Goal: Contribute content: Contribute content

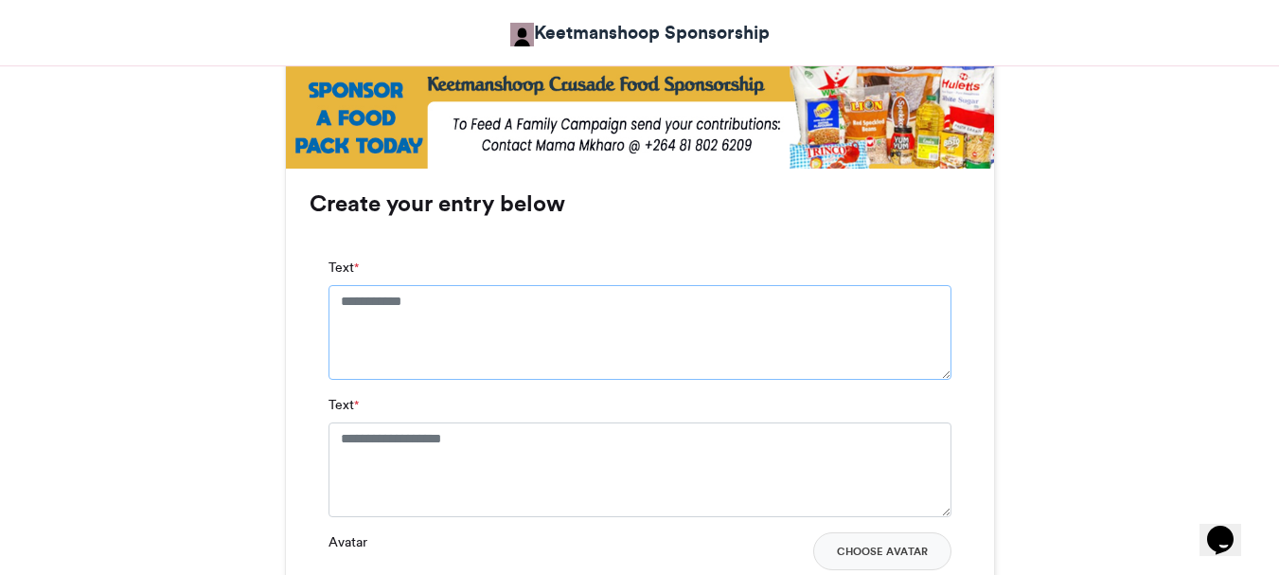
click at [339, 292] on textarea "Text *" at bounding box center [640, 332] width 623 height 95
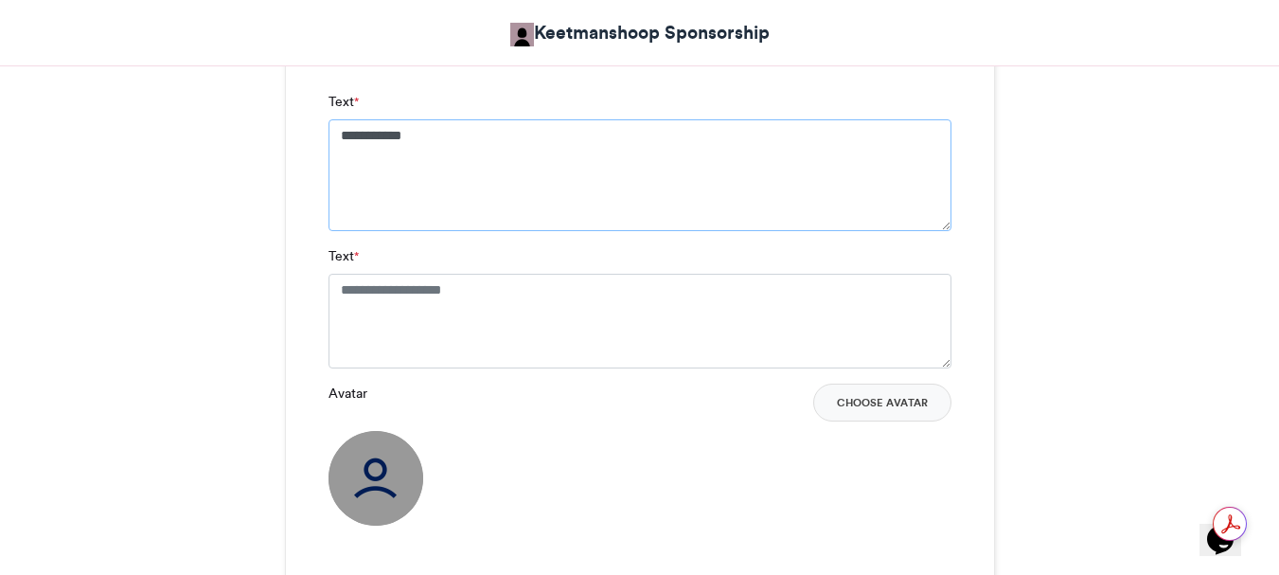
scroll to position [1325, 0]
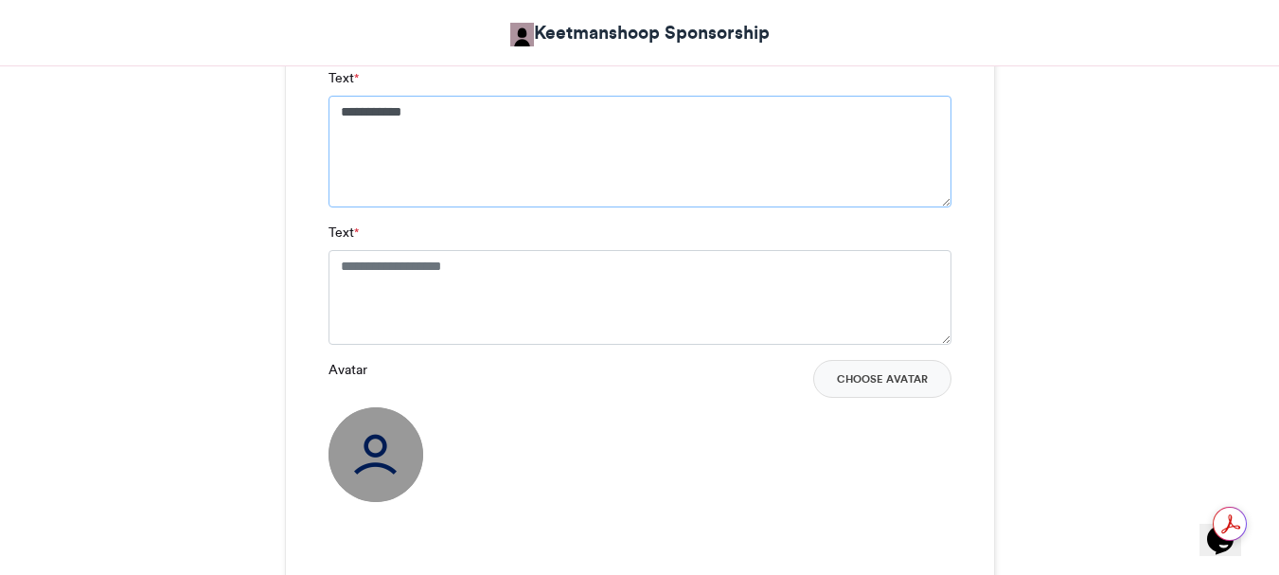
type textarea "**********"
click at [339, 268] on textarea "Text *" at bounding box center [640, 297] width 623 height 95
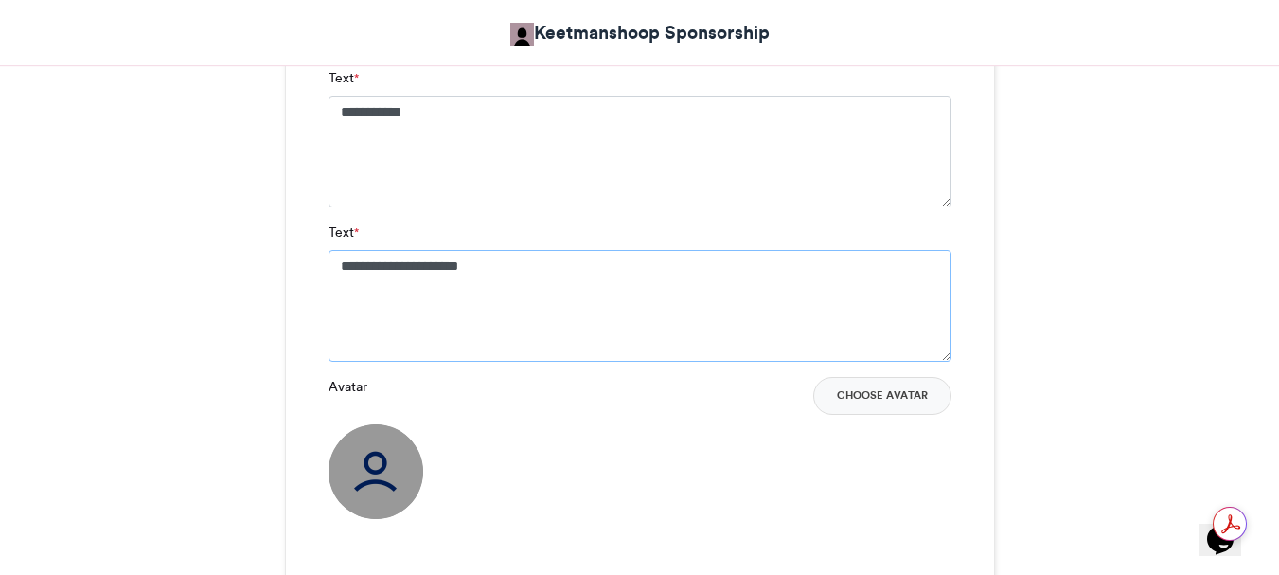
click at [432, 258] on textarea "**********" at bounding box center [640, 306] width 623 height 112
type textarea "**********"
click at [901, 390] on button "Choose Avatar" at bounding box center [882, 396] width 138 height 38
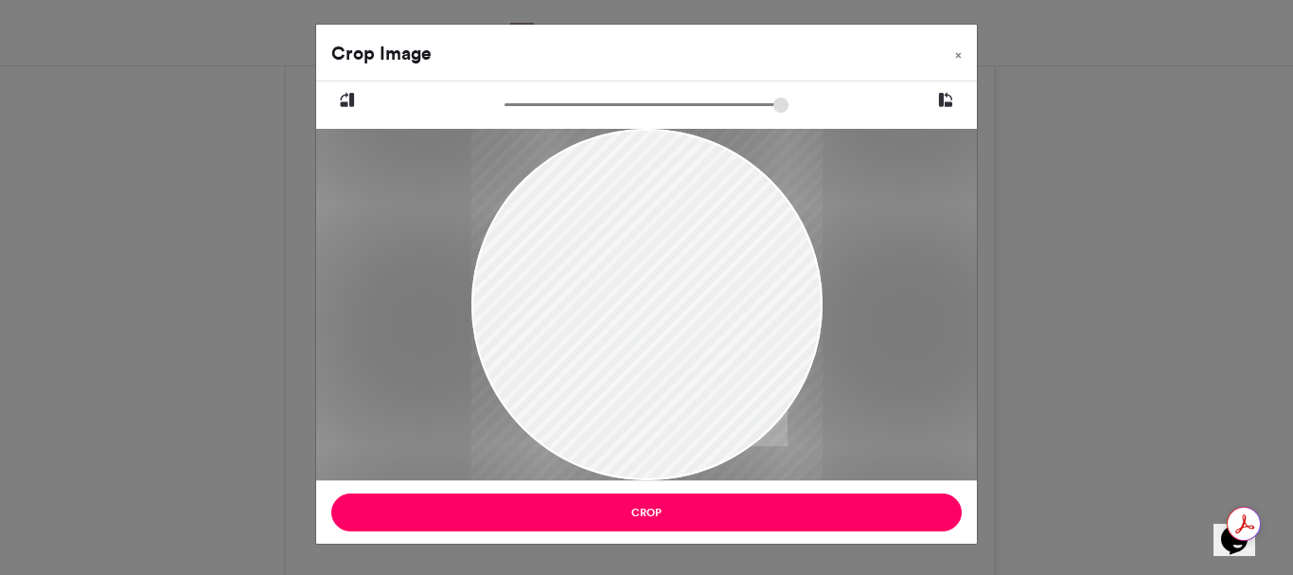
drag, startPoint x: 629, startPoint y: 230, endPoint x: 678, endPoint y: 319, distance: 101.7
click at [674, 339] on div at bounding box center [646, 344] width 351 height 430
drag, startPoint x: 631, startPoint y: 158, endPoint x: 664, endPoint y: 333, distance: 178.1
click at [641, 360] on div at bounding box center [646, 344] width 351 height 430
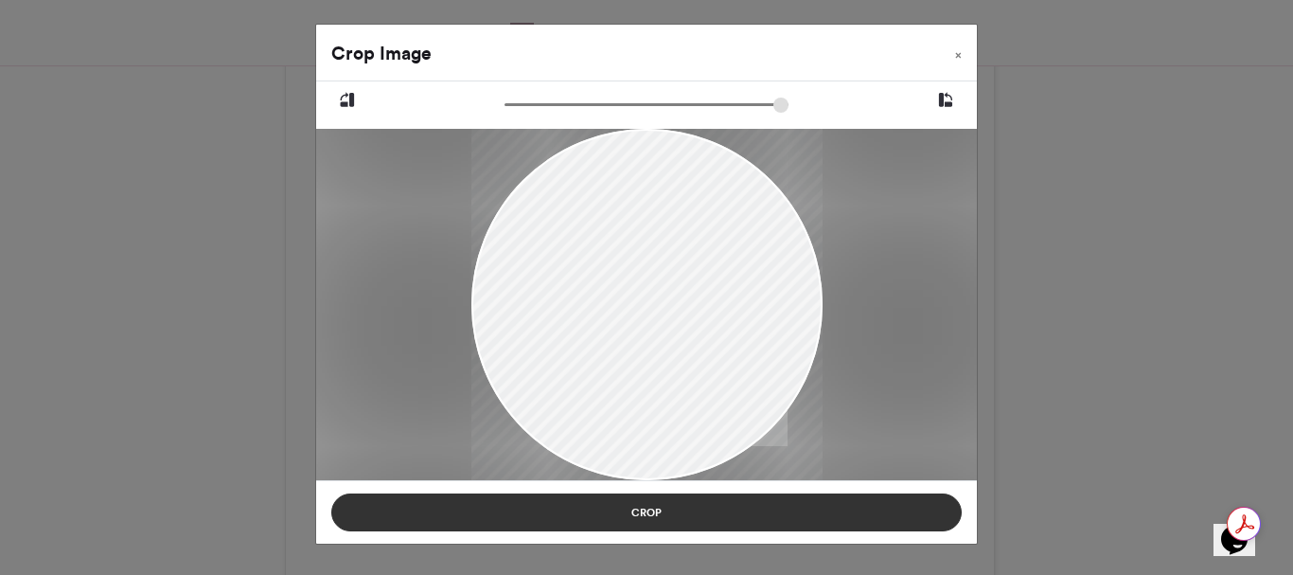
click at [655, 507] on button "Crop" at bounding box center [646, 512] width 631 height 38
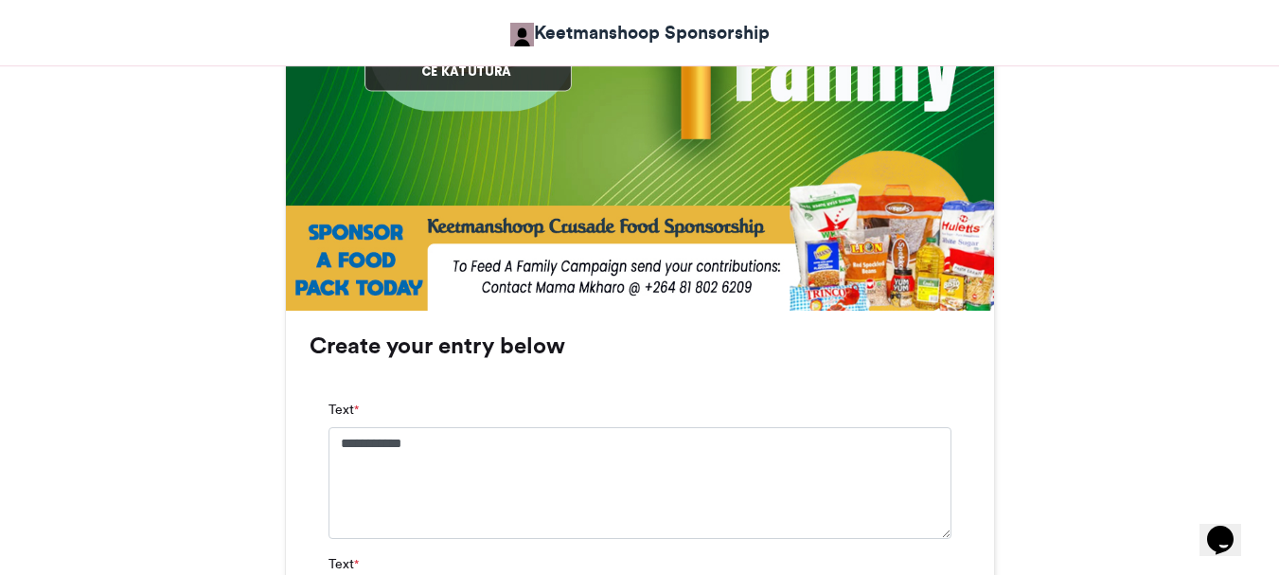
scroll to position [1231, 0]
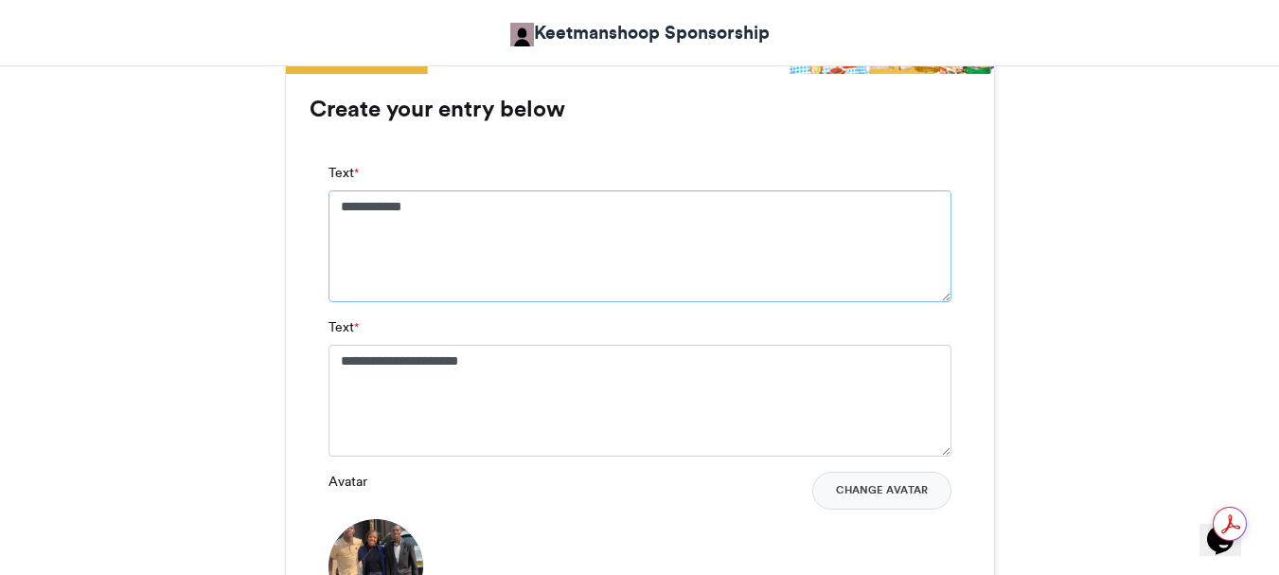
click at [442, 207] on textarea "**********" at bounding box center [640, 246] width 623 height 112
type textarea "**********"
click at [867, 490] on button "Change Avatar" at bounding box center [881, 490] width 139 height 38
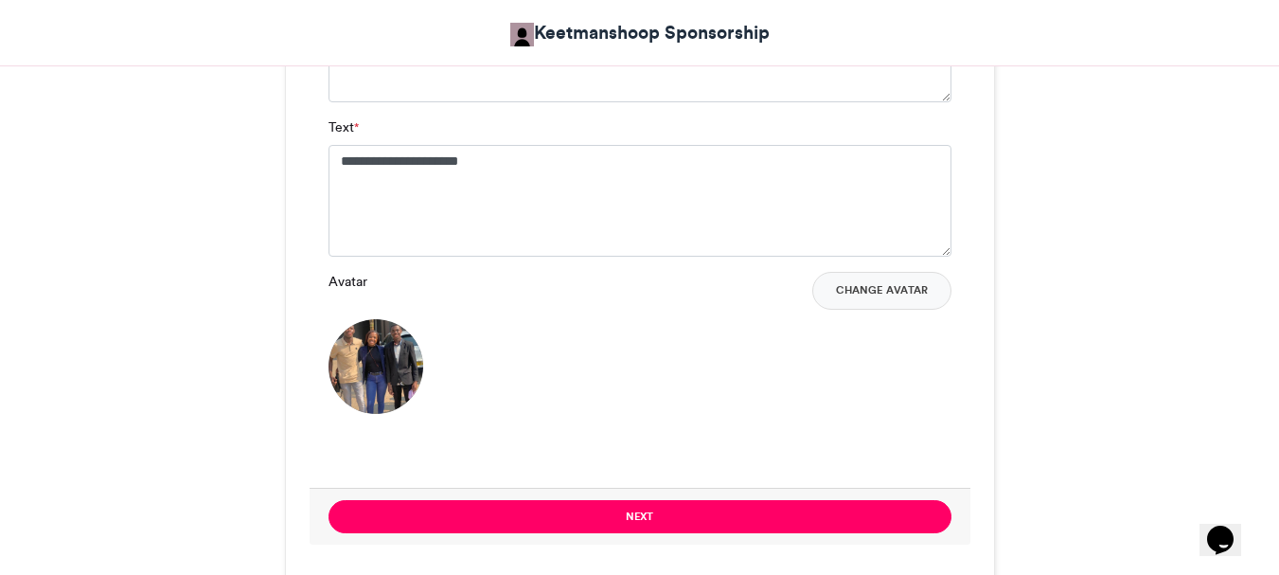
scroll to position [1757, 0]
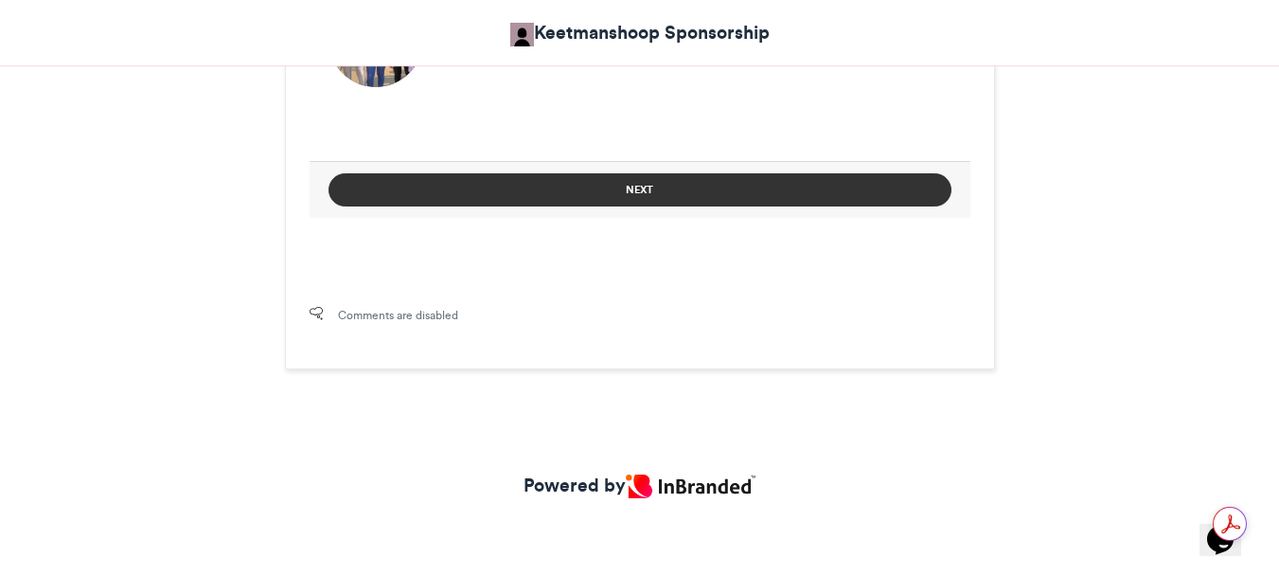
click at [625, 187] on button "Next" at bounding box center [640, 189] width 623 height 33
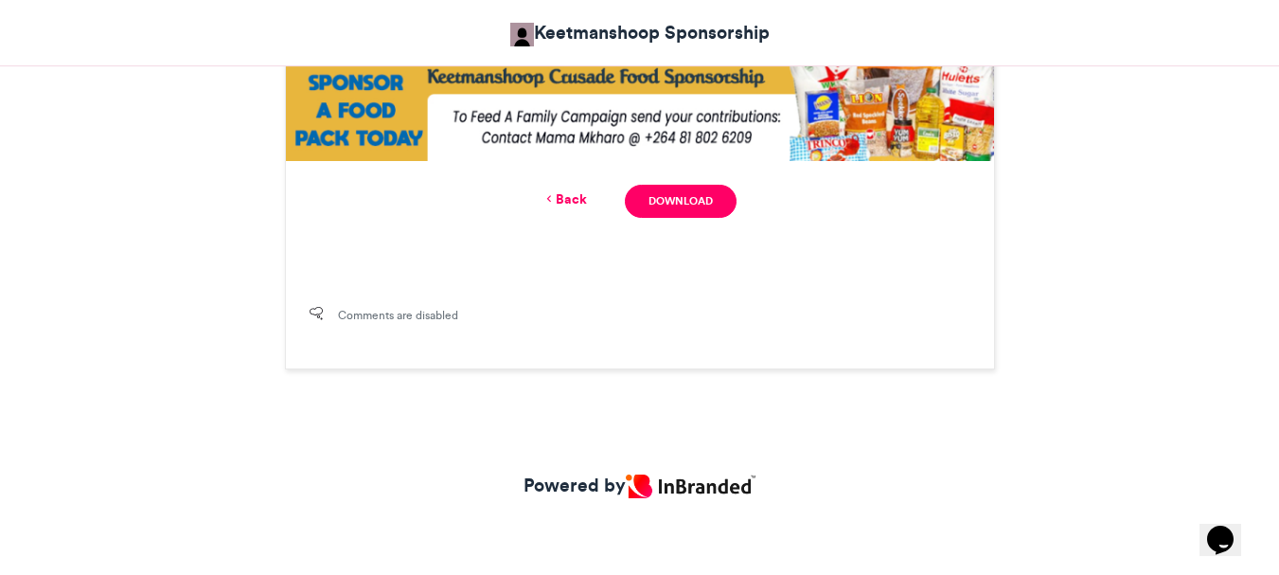
scroll to position [1144, 0]
click at [674, 200] on link "Download" at bounding box center [680, 201] width 111 height 33
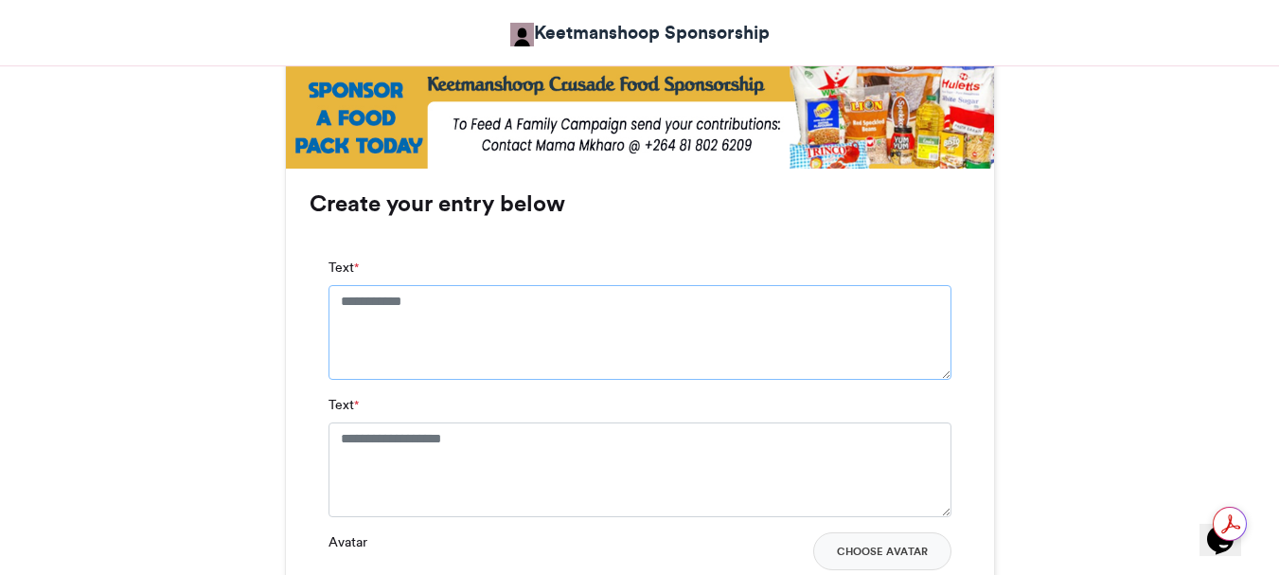
click at [336, 296] on textarea "Text *" at bounding box center [640, 332] width 623 height 95
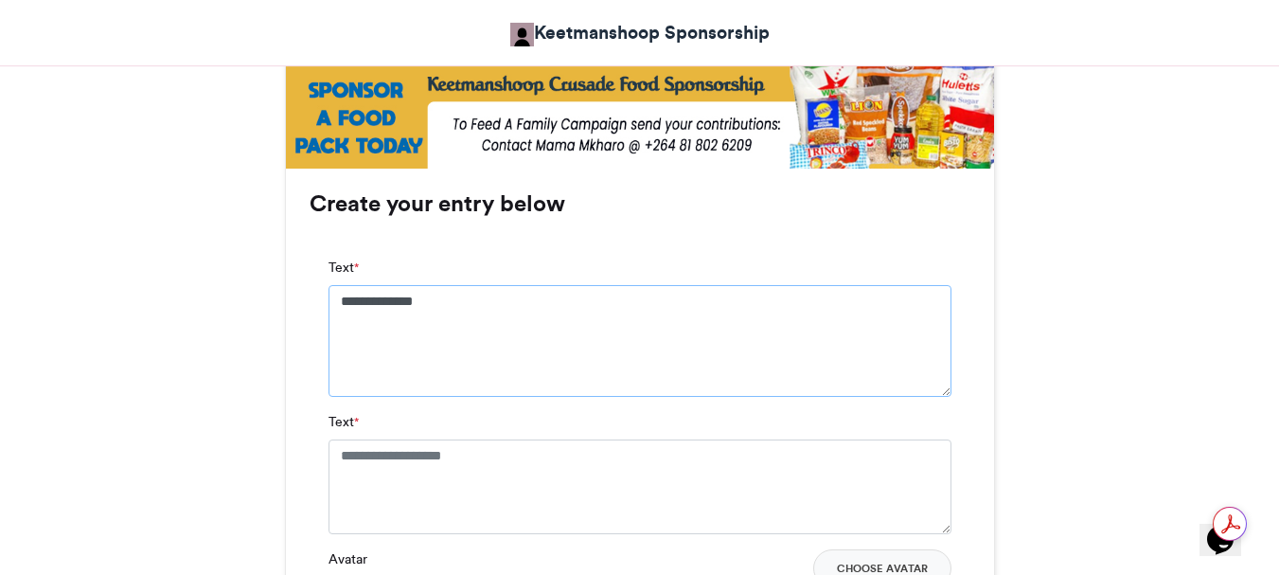
type textarea "**********"
click at [342, 456] on textarea "Text *" at bounding box center [640, 486] width 623 height 95
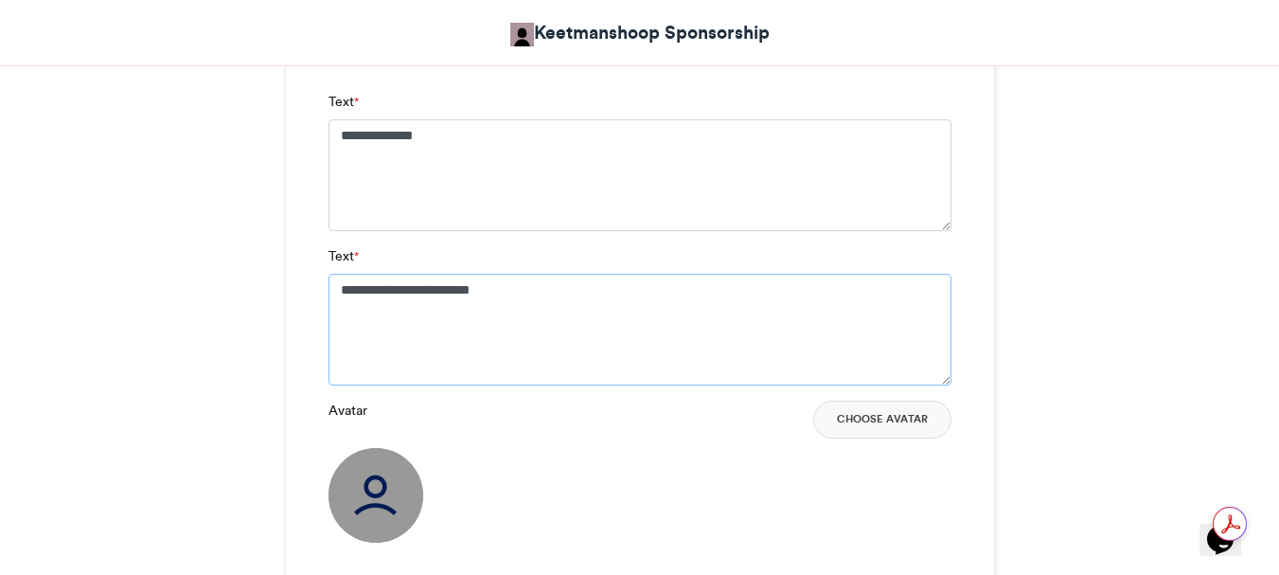
scroll to position [1325, 0]
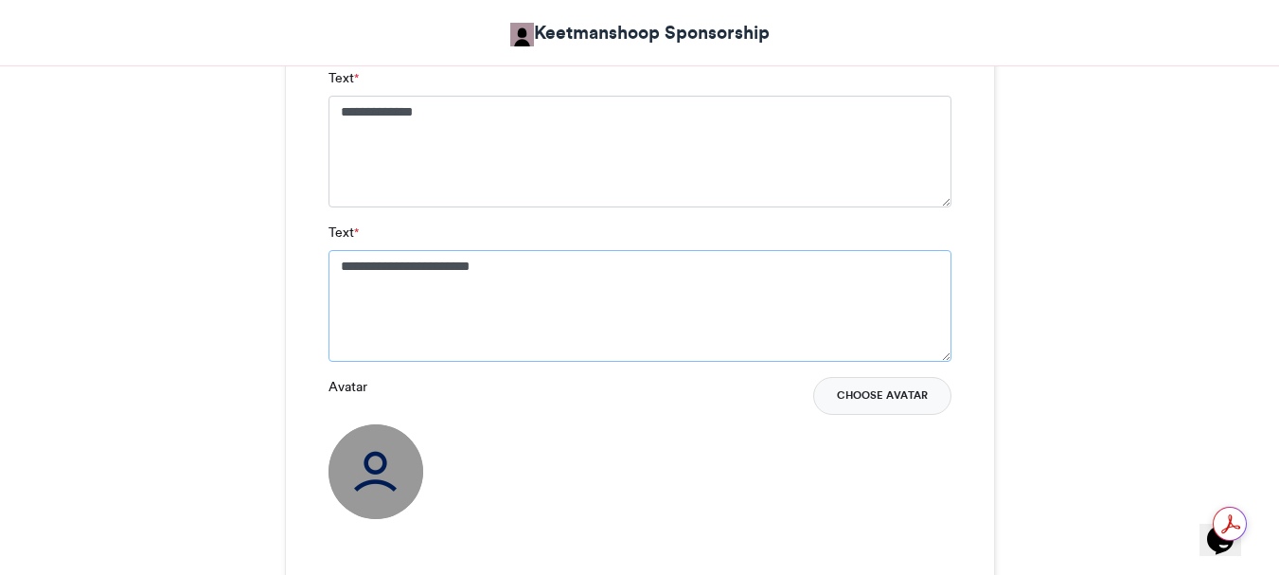
type textarea "**********"
click at [879, 391] on button "Choose Avatar" at bounding box center [882, 396] width 138 height 38
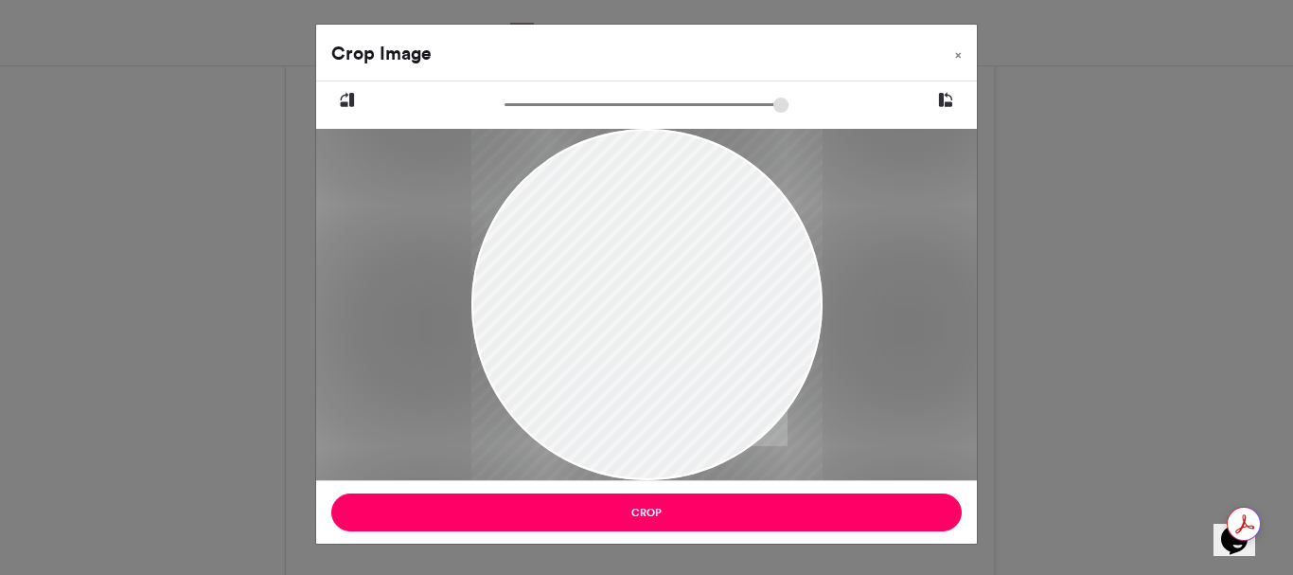
drag, startPoint x: 704, startPoint y: 309, endPoint x: 500, endPoint y: 334, distance: 206.1
click at [483, 331] on div at bounding box center [646, 325] width 351 height 469
drag, startPoint x: 724, startPoint y: 332, endPoint x: 560, endPoint y: 240, distance: 188.2
click at [560, 240] on div at bounding box center [646, 264] width 351 height 469
drag, startPoint x: 510, startPoint y: 104, endPoint x: 607, endPoint y: 97, distance: 96.9
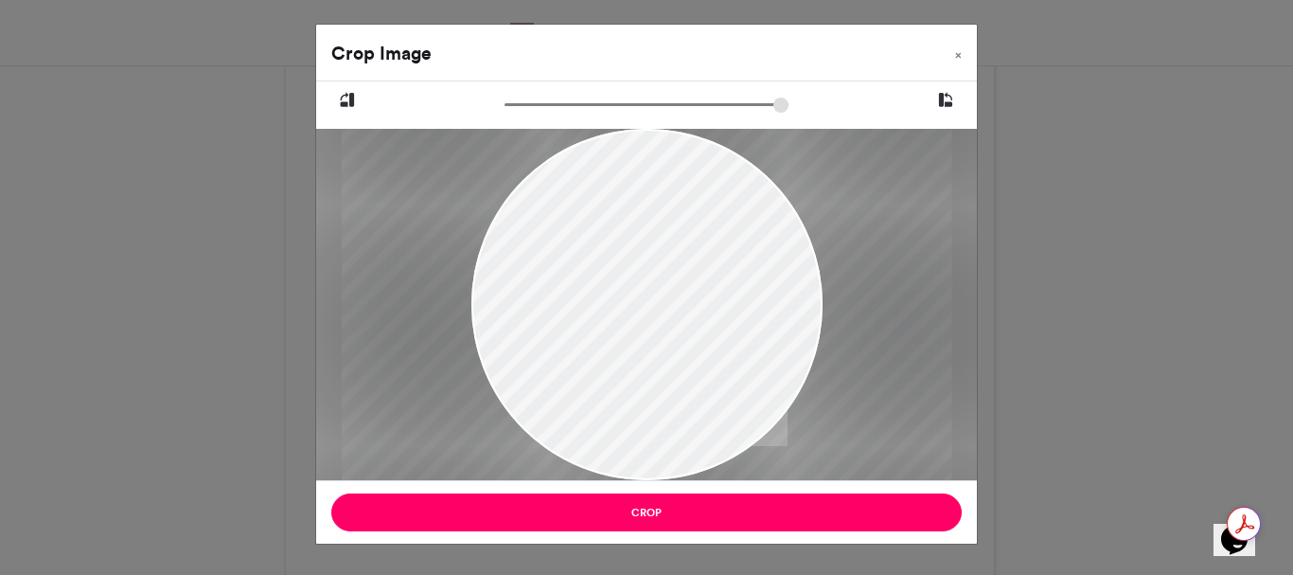
type input "******"
click at [607, 97] on input "zoom" at bounding box center [647, 105] width 284 height 18
drag, startPoint x: 764, startPoint y: 292, endPoint x: 665, endPoint y: 311, distance: 101.2
click at [665, 311] on div at bounding box center [547, 252] width 610 height 813
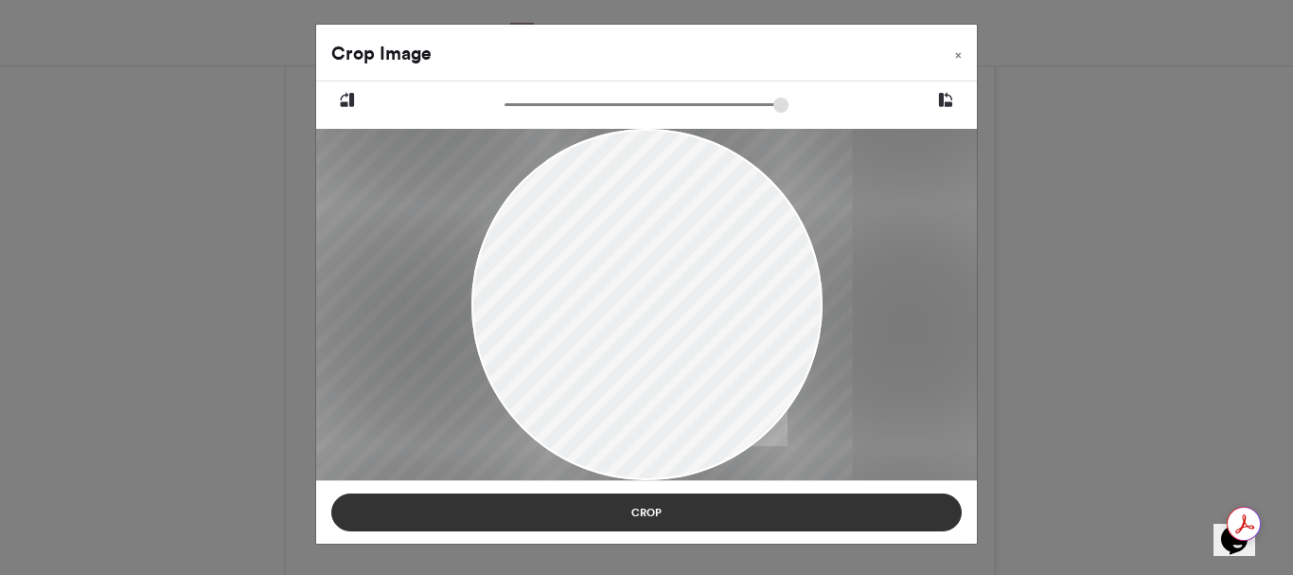
click at [643, 508] on button "Crop" at bounding box center [646, 512] width 631 height 38
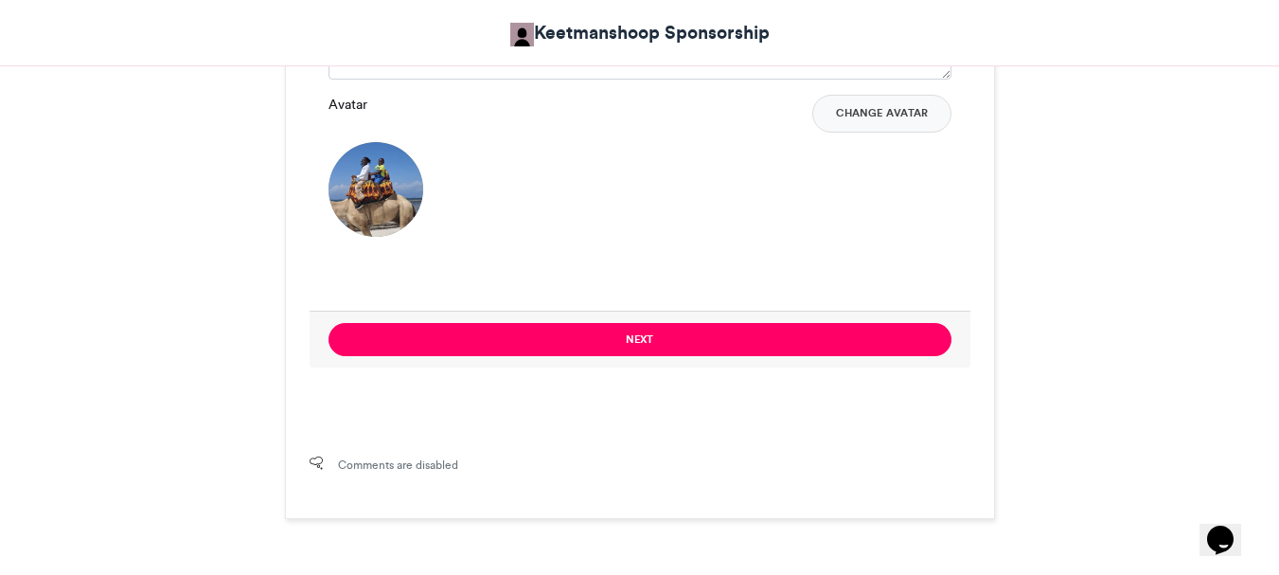
scroll to position [1609, 0]
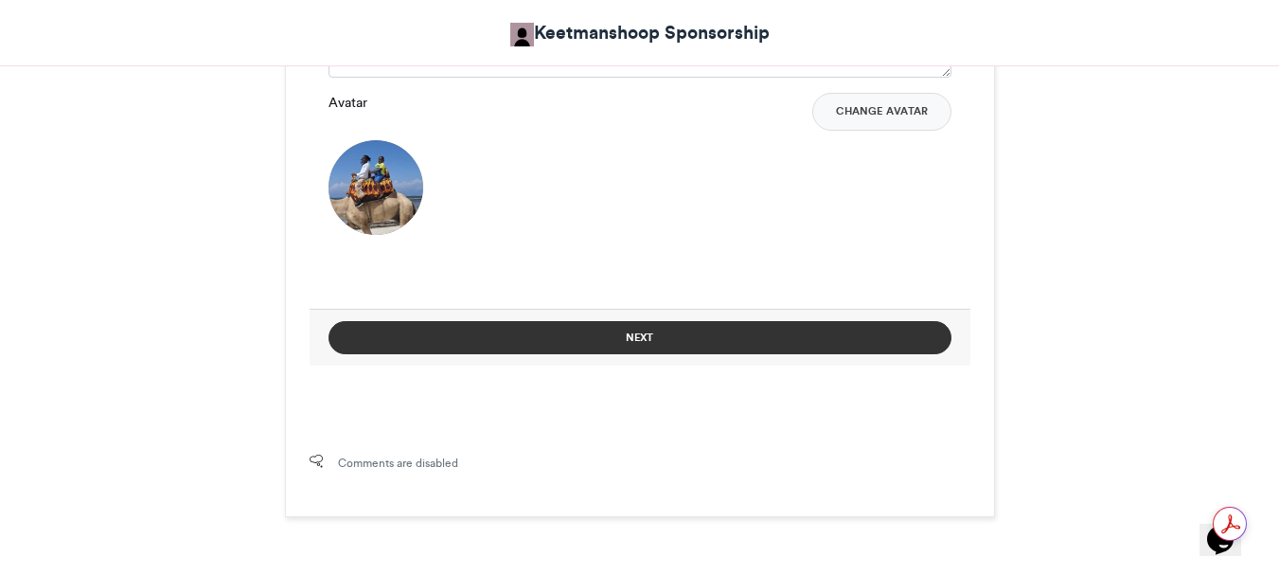
click at [638, 331] on button "Next" at bounding box center [640, 337] width 623 height 33
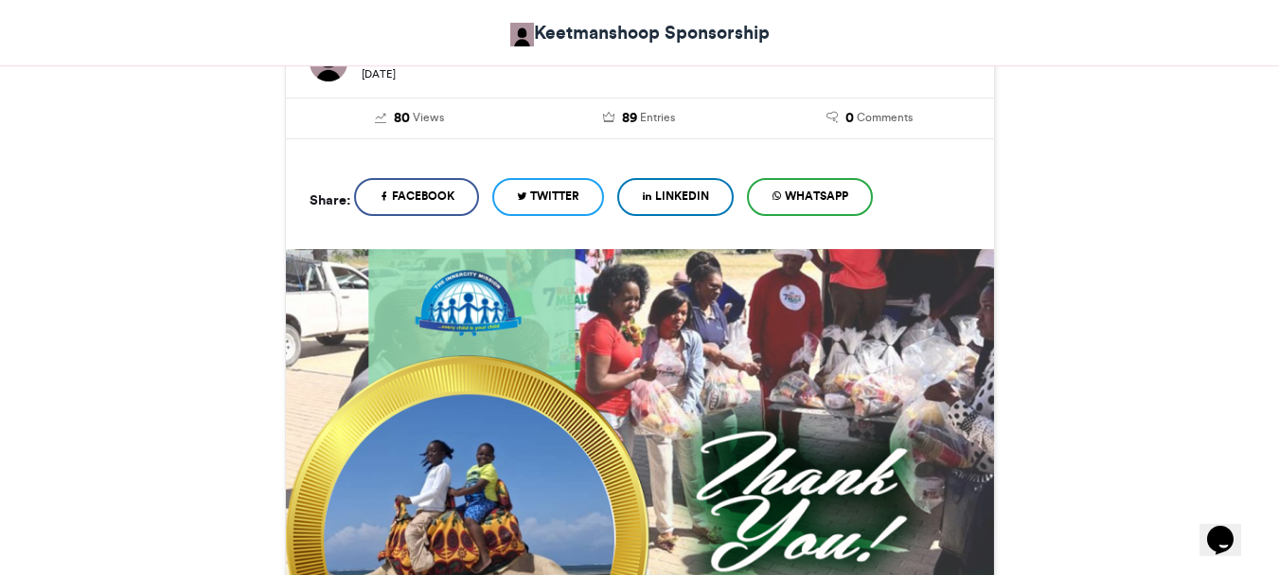
scroll to position [1036, 0]
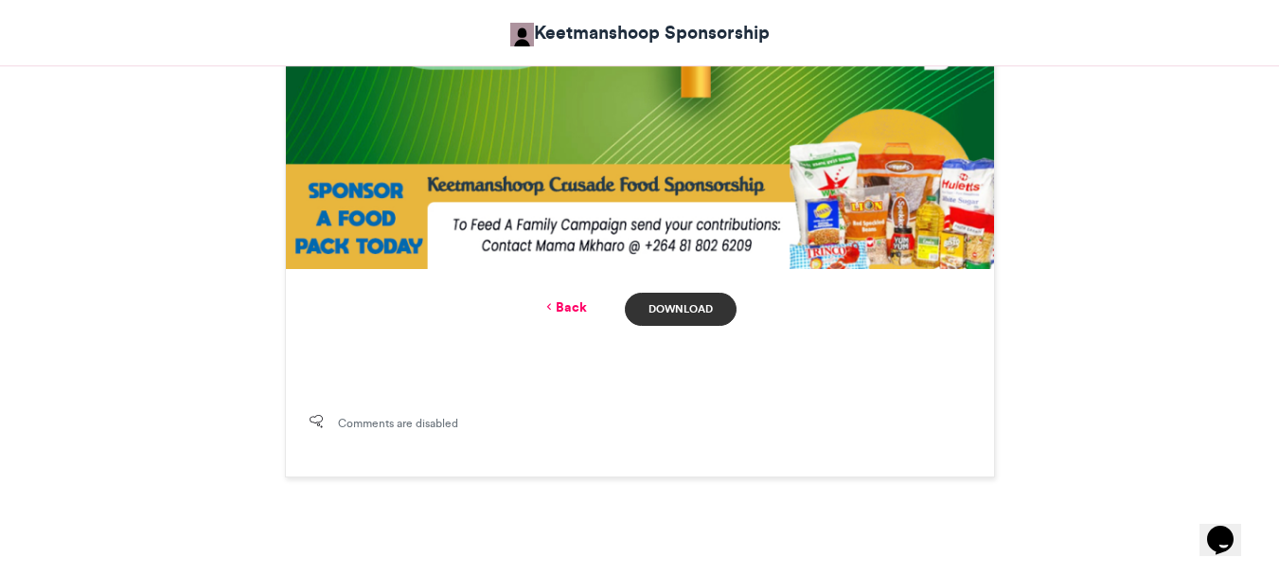
click at [696, 309] on link "Download" at bounding box center [680, 309] width 111 height 33
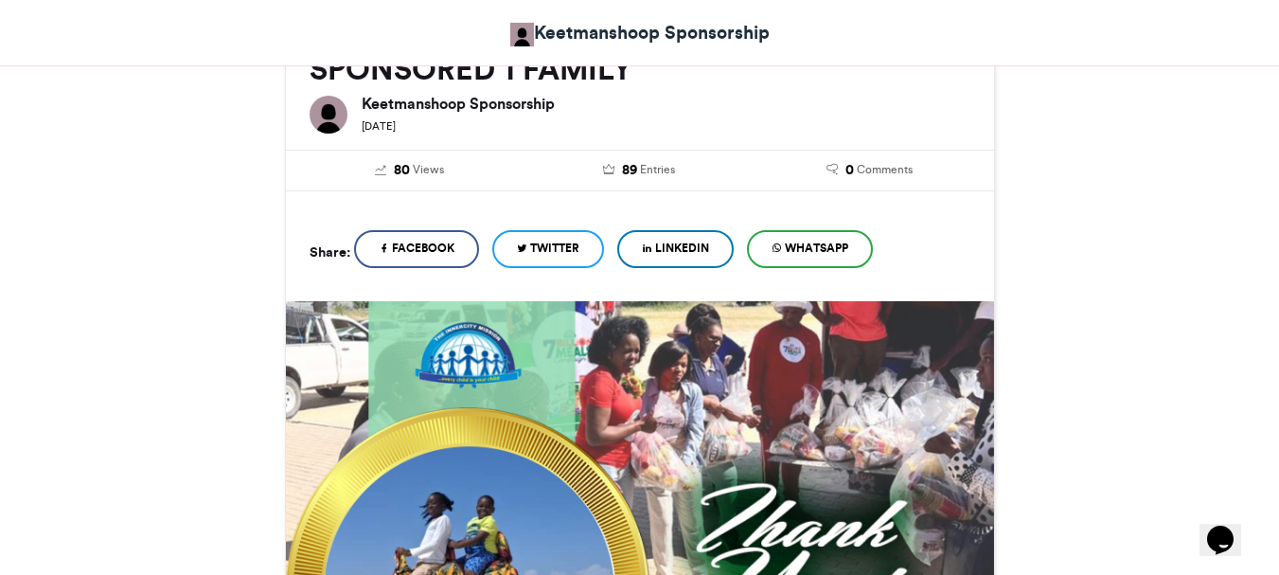
scroll to position [278, 0]
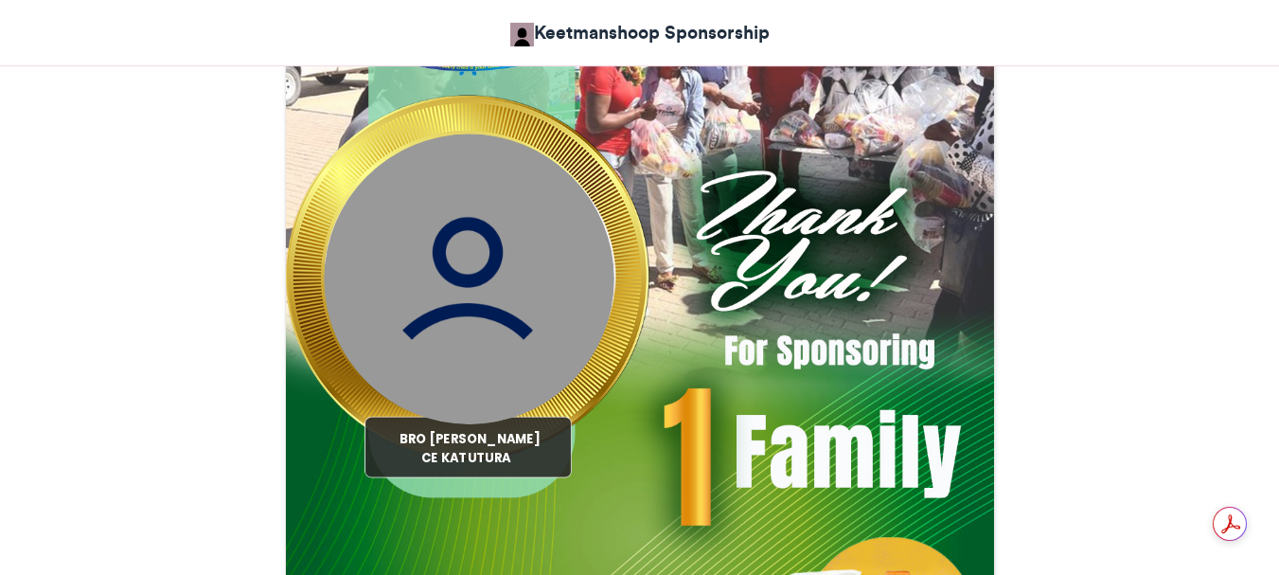
scroll to position [1136, 0]
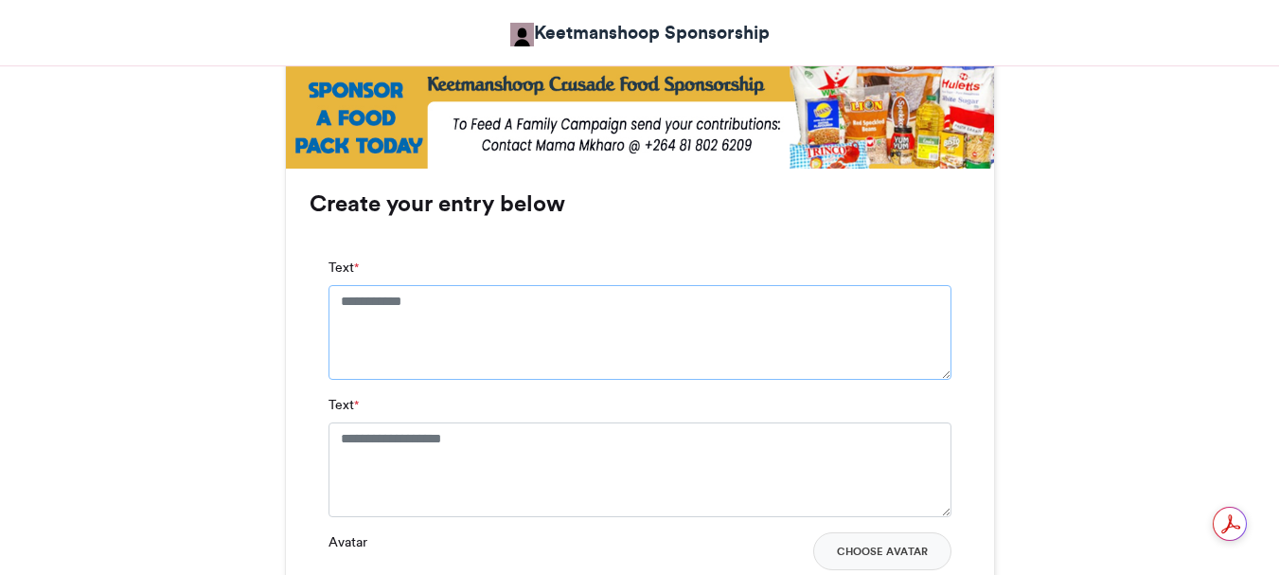
click at [339, 302] on textarea "Text *" at bounding box center [640, 332] width 623 height 95
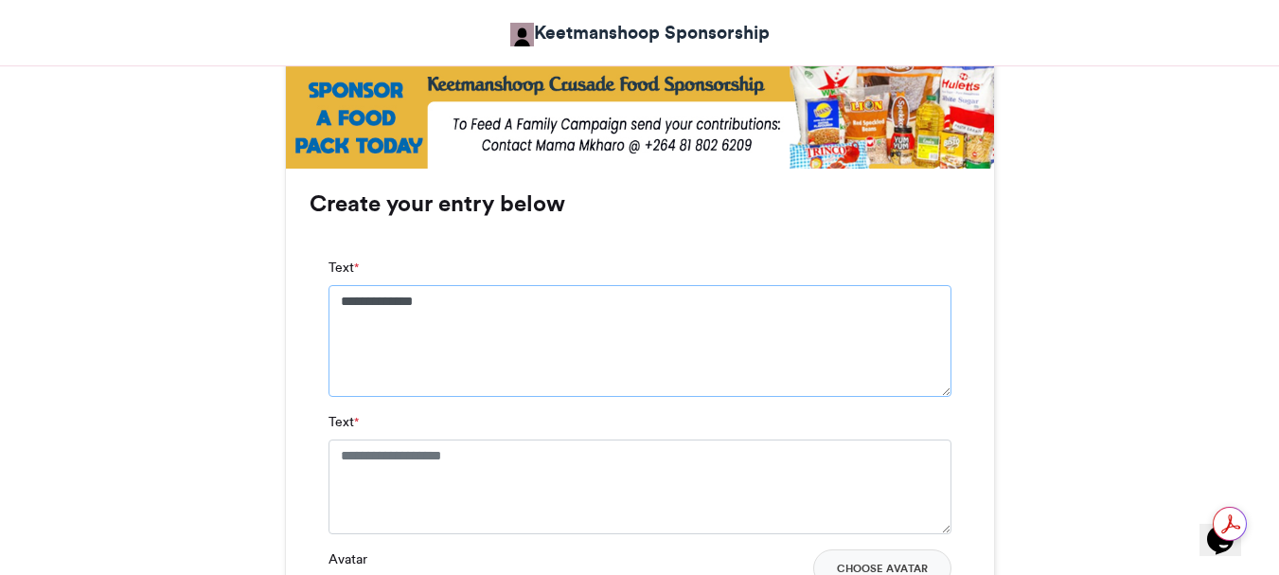
type textarea "**********"
click at [340, 454] on textarea "Text *" at bounding box center [640, 486] width 623 height 95
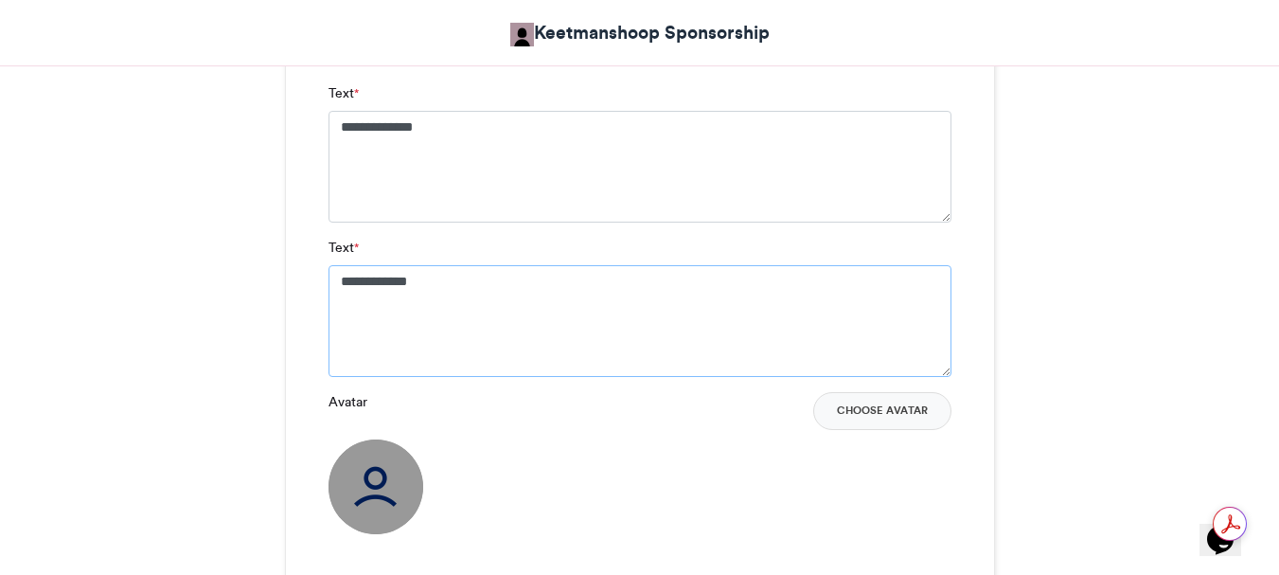
scroll to position [1325, 0]
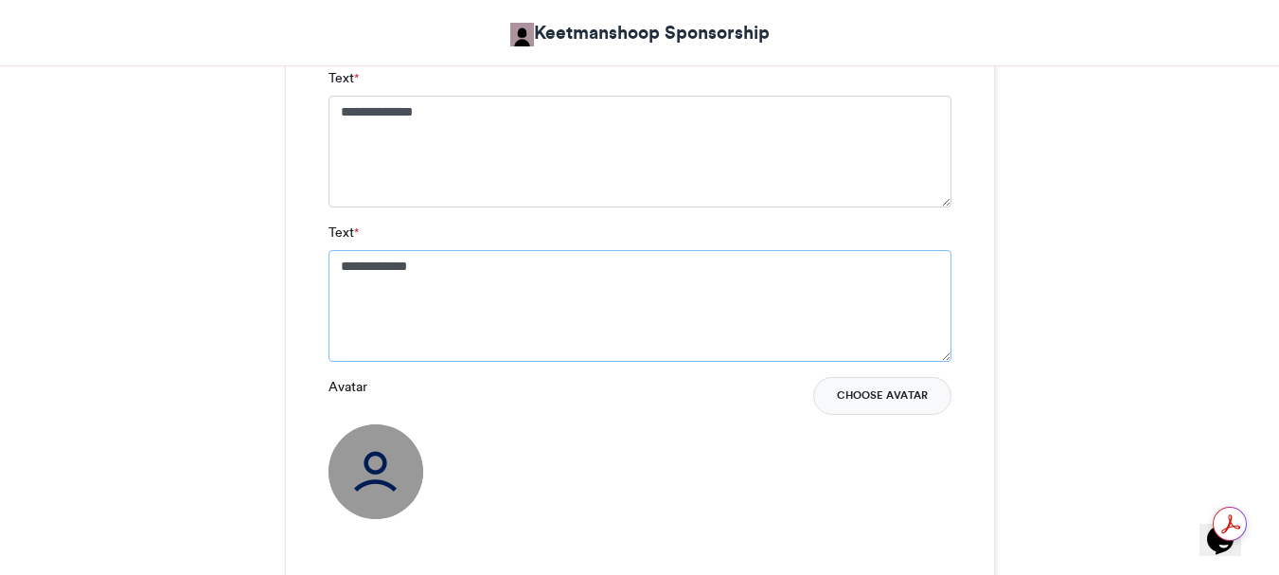
type textarea "**********"
click at [853, 392] on button "Choose Avatar" at bounding box center [882, 396] width 138 height 38
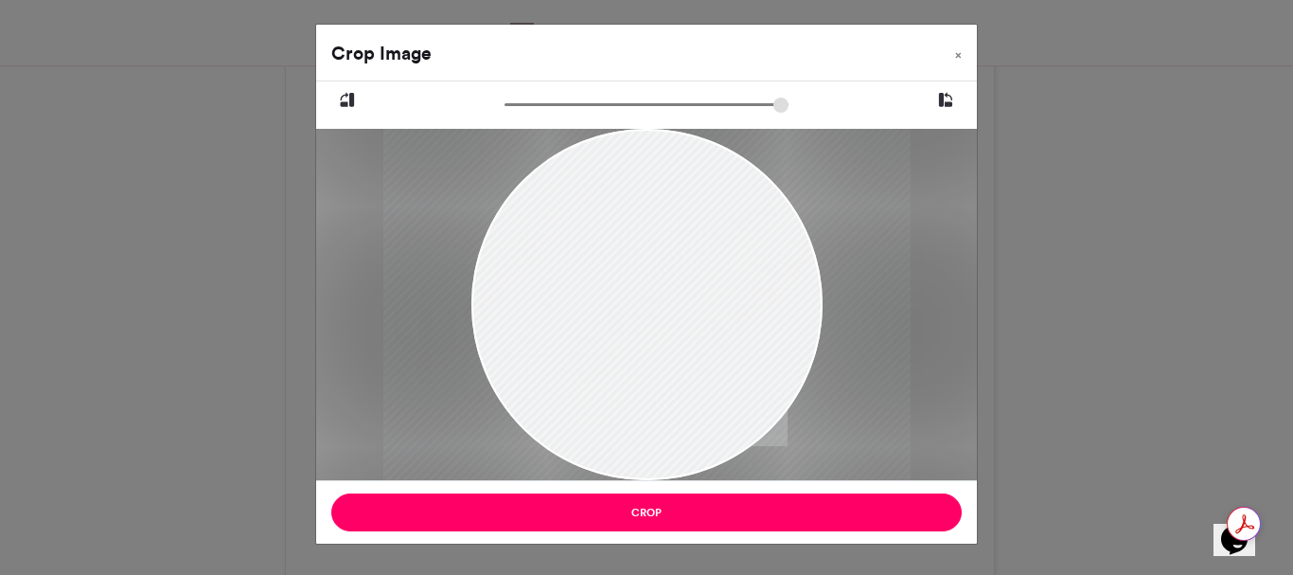
drag, startPoint x: 659, startPoint y: 346, endPoint x: 643, endPoint y: 337, distance: 18.2
click at [650, 341] on div at bounding box center [646, 304] width 527 height 351
type input "******"
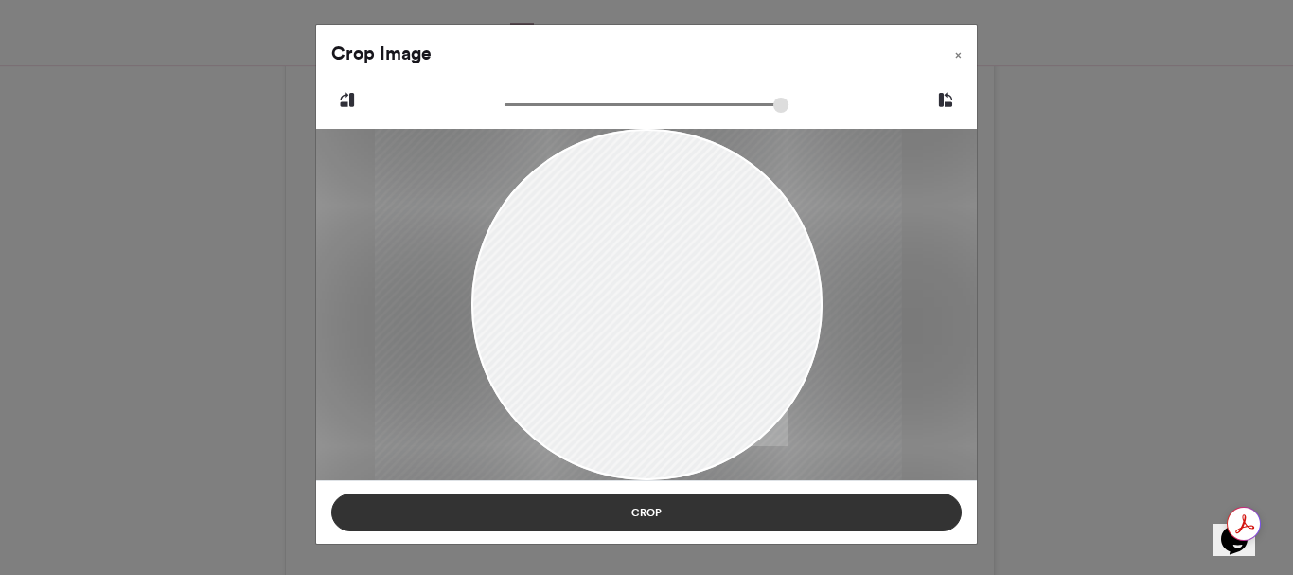
click at [663, 514] on button "Crop" at bounding box center [646, 512] width 631 height 38
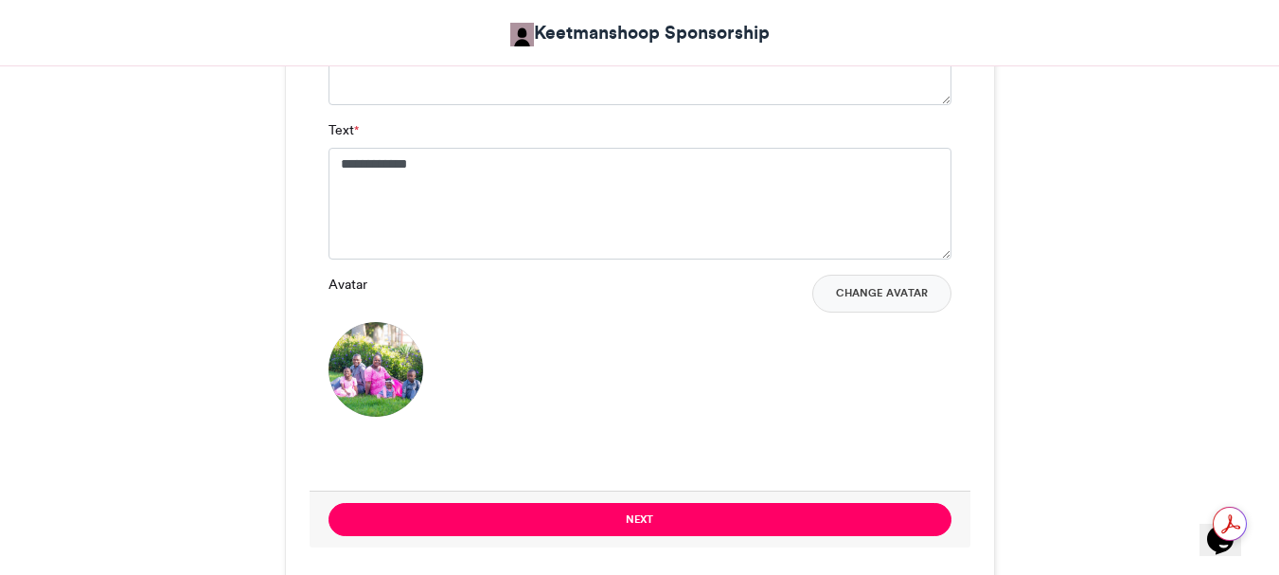
scroll to position [1609, 0]
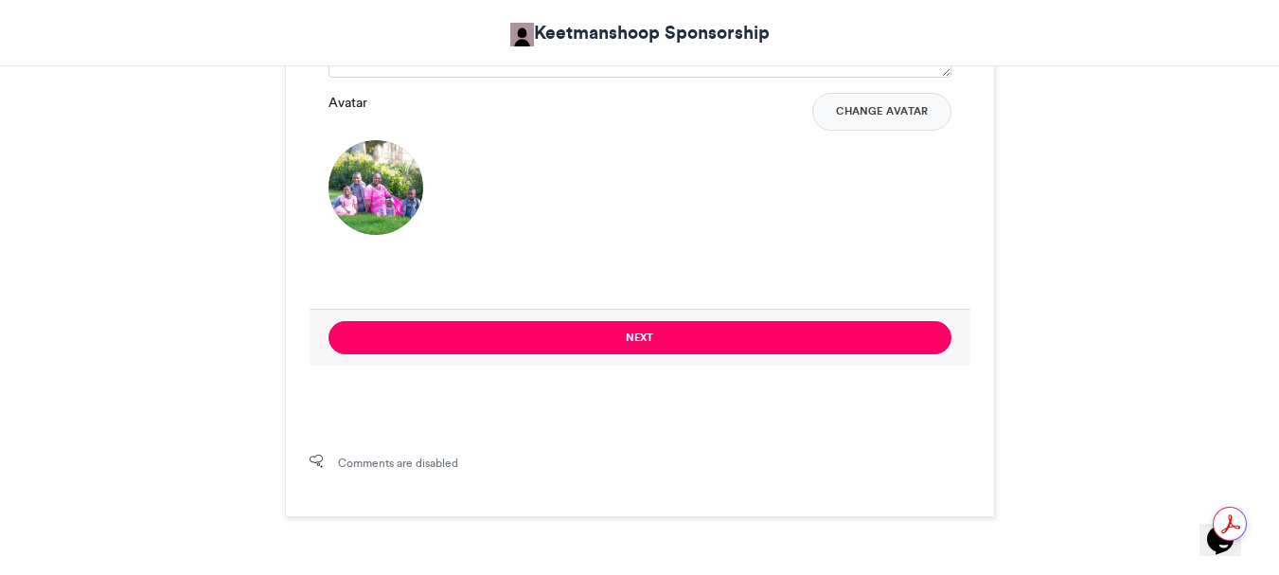
click at [630, 341] on button "Next" at bounding box center [640, 337] width 623 height 33
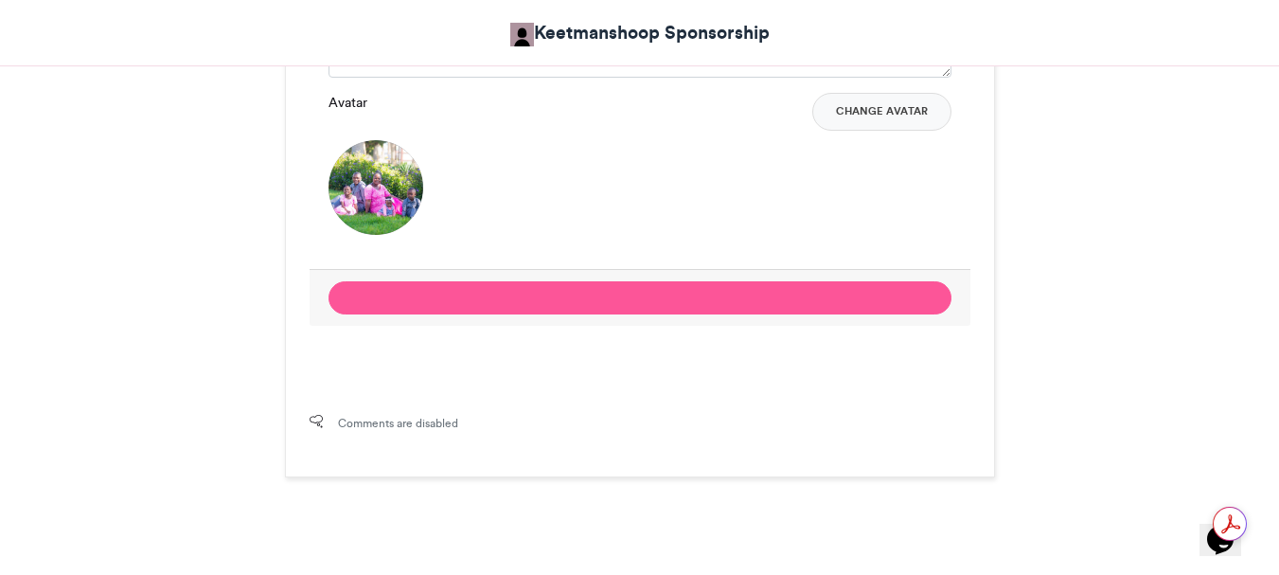
scroll to position [1036, 0]
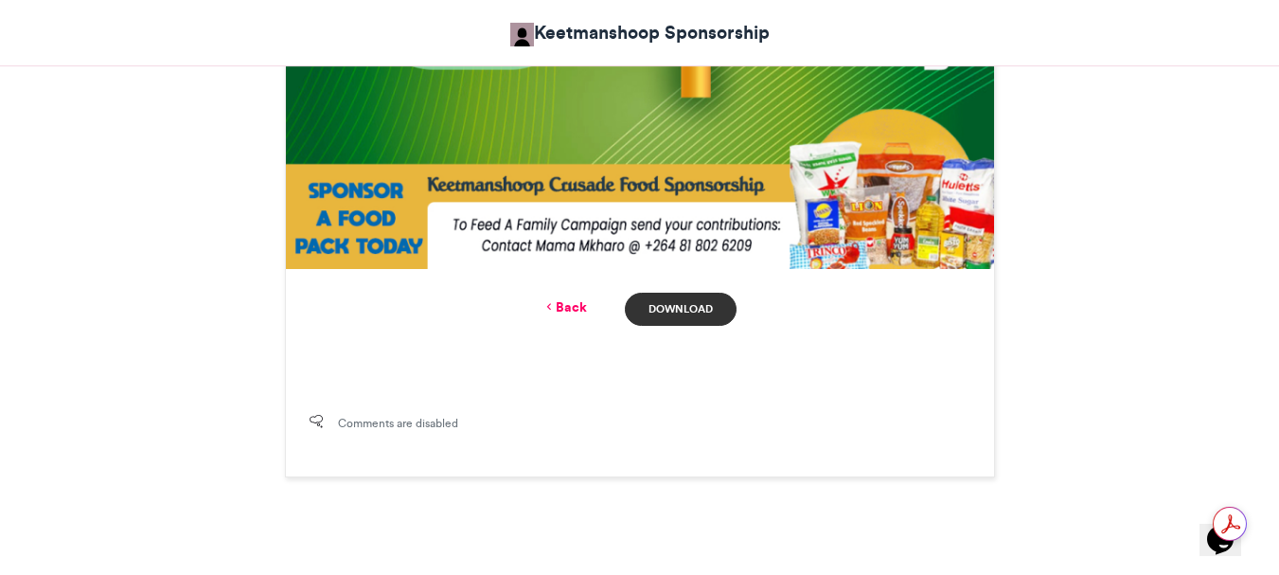
drag, startPoint x: 653, startPoint y: 306, endPoint x: 668, endPoint y: 312, distance: 16.5
click at [656, 306] on link "Download" at bounding box center [680, 309] width 111 height 33
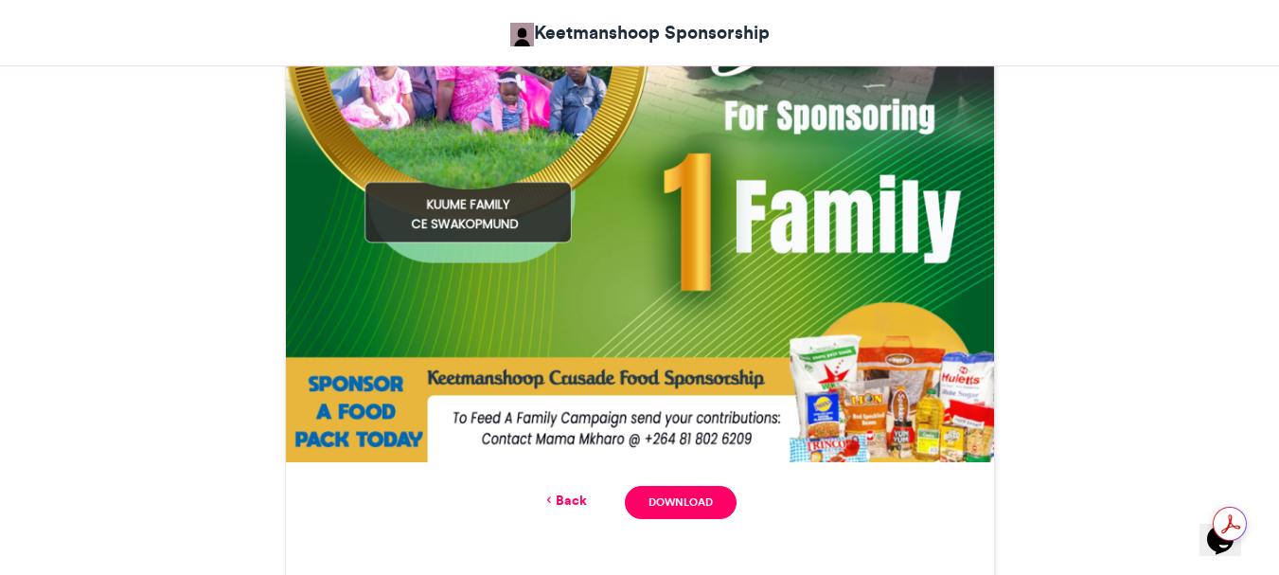
scroll to position [846, 0]
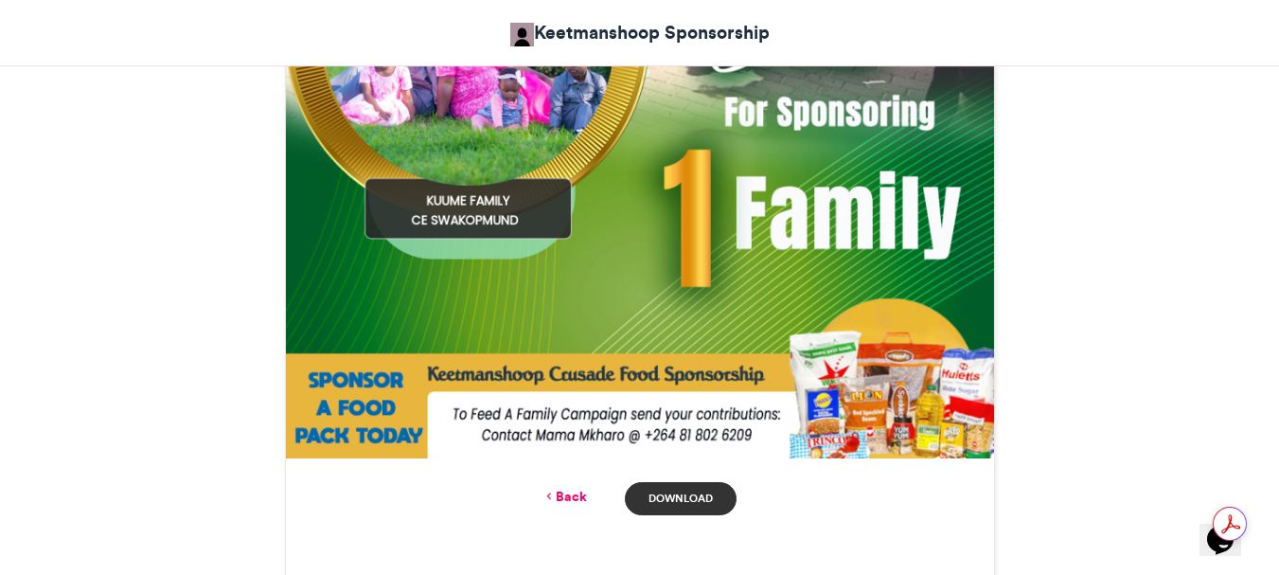
click at [687, 498] on link "Download" at bounding box center [680, 498] width 111 height 33
